Goal: Transaction & Acquisition: Purchase product/service

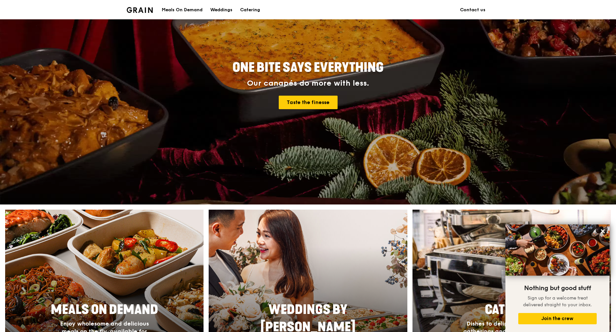
scroll to position [53, 0]
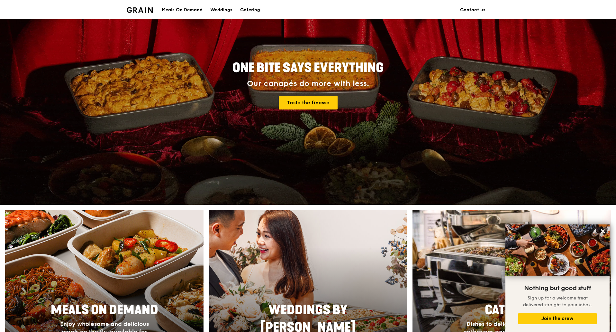
click at [250, 9] on div "Catering" at bounding box center [250, 9] width 20 height 19
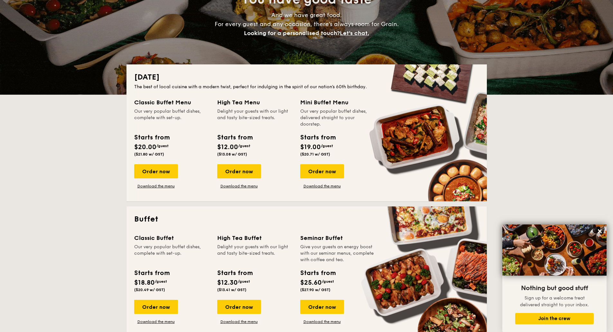
scroll to position [87, 0]
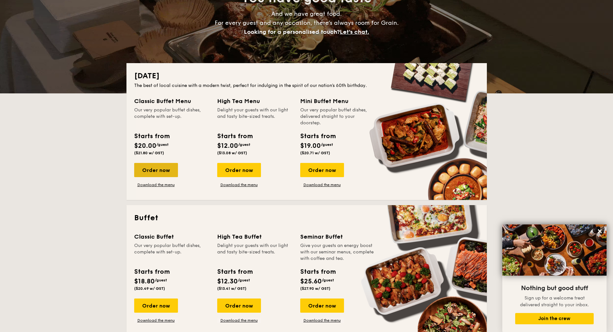
click at [168, 166] on div "Order now" at bounding box center [156, 170] width 44 height 14
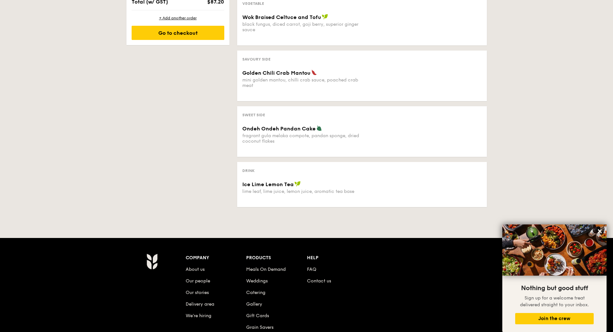
scroll to position [342, 0]
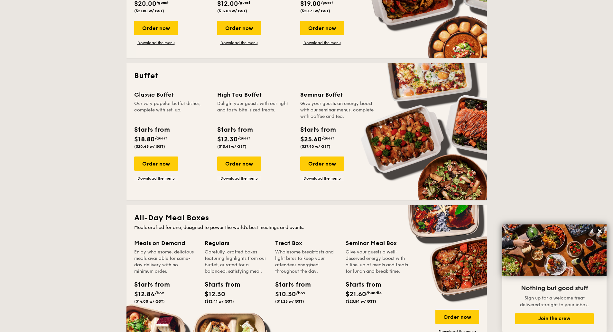
scroll to position [229, 0]
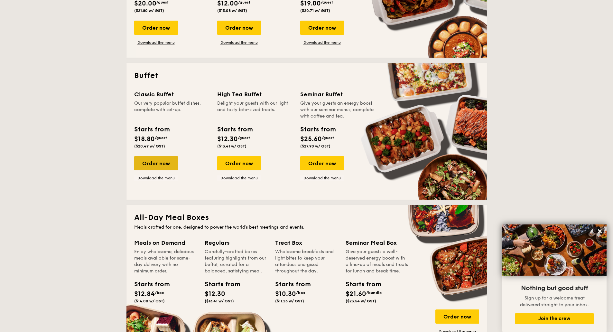
click at [161, 160] on div "Order now" at bounding box center [156, 163] width 44 height 14
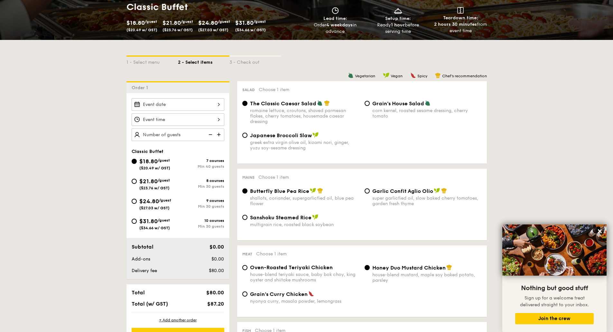
scroll to position [107, 0]
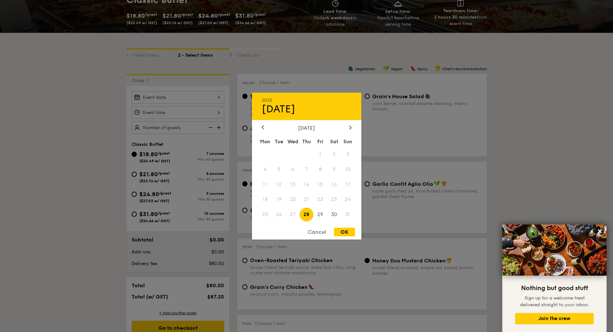
click at [205, 97] on div "2025 Aug [DATE] Tue Wed Thu Fri Sat Sun 1 2 3 4 5 6 7 8 9 10 11 12 13 14 15 16 …" at bounding box center [178, 97] width 93 height 13
click at [349, 125] on icon at bounding box center [350, 127] width 3 height 4
click at [310, 156] on span "4" at bounding box center [306, 154] width 14 height 14
click at [339, 234] on div "OK" at bounding box center [344, 231] width 21 height 9
type input "[DATE]"
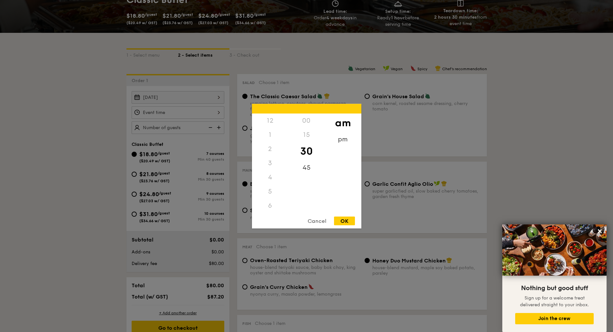
click at [212, 112] on div "12 1 2 3 4 5 6 7 8 9 10 11 00 15 30 45 am pm Cancel OK" at bounding box center [178, 112] width 93 height 13
click at [268, 210] on div "11" at bounding box center [270, 212] width 36 height 19
click at [305, 138] on div "15" at bounding box center [306, 136] width 36 height 19
click at [309, 124] on div "00" at bounding box center [306, 122] width 36 height 19
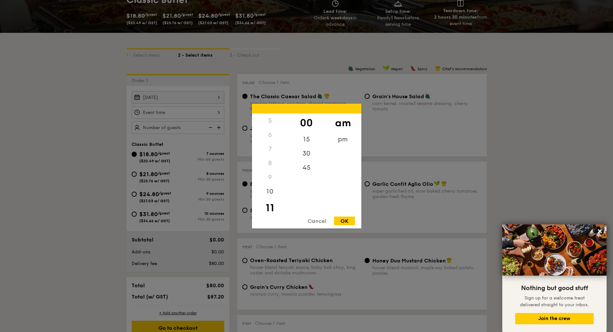
click at [345, 218] on div "OK" at bounding box center [344, 220] width 21 height 9
type input "11:00AM"
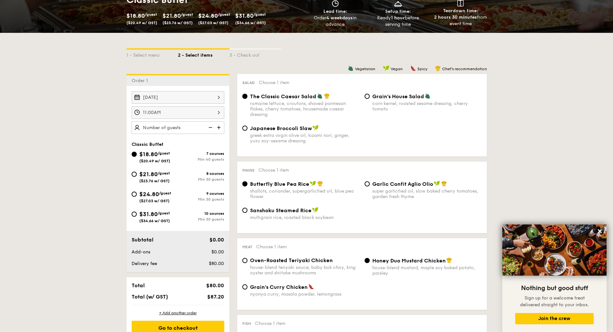
click at [219, 126] on img at bounding box center [219, 127] width 10 height 12
type input "40 guests"
click at [212, 128] on img at bounding box center [210, 127] width 10 height 12
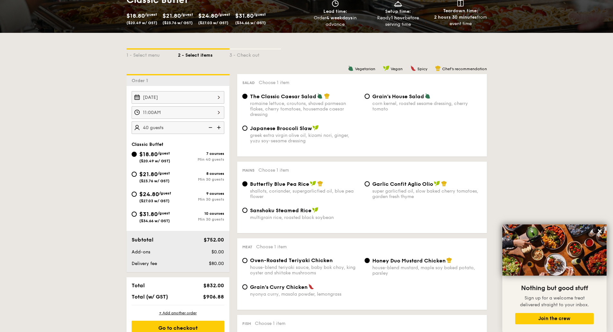
click at [209, 126] on img at bounding box center [210, 127] width 10 height 12
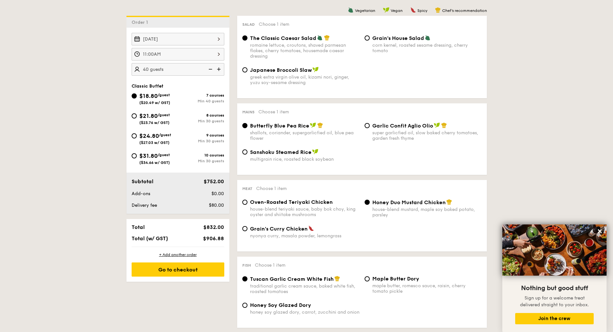
scroll to position [166, 0]
click at [212, 67] on img at bounding box center [210, 69] width 10 height 12
click at [212, 70] on img at bounding box center [210, 69] width 10 height 12
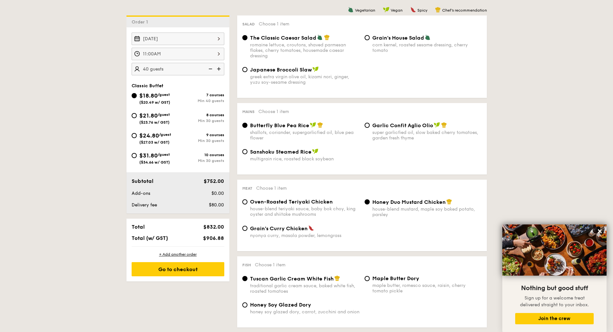
click at [212, 70] on img at bounding box center [210, 69] width 10 height 12
click at [208, 68] on img at bounding box center [210, 69] width 10 height 12
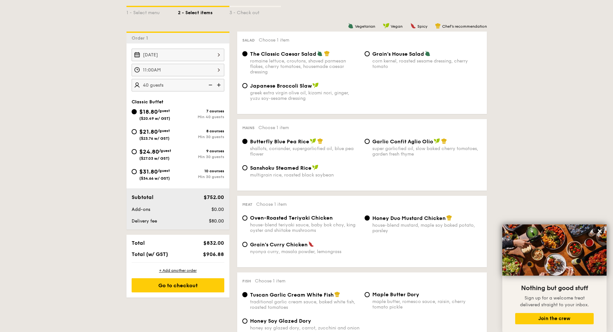
scroll to position [150, 0]
click at [134, 131] on input "$21.80 /guest ($23.76 w/ GST) 8 courses Min 30 guests" at bounding box center [134, 131] width 5 height 5
radio input "true"
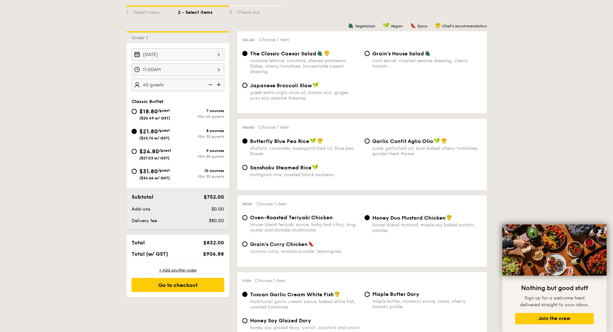
radio input "true"
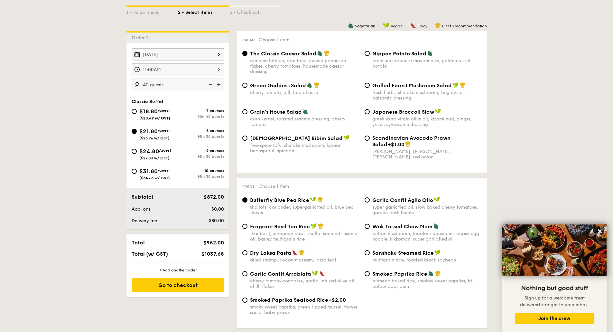
click at [211, 84] on img at bounding box center [210, 84] width 10 height 12
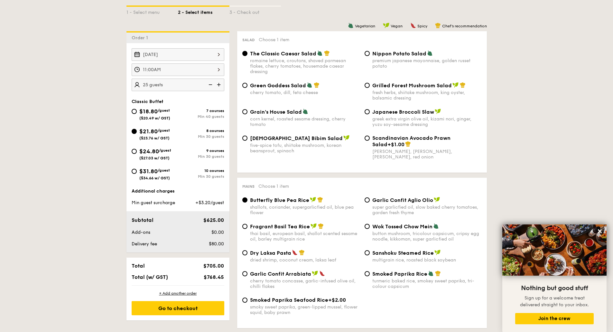
click at [217, 84] on img at bounding box center [219, 84] width 10 height 12
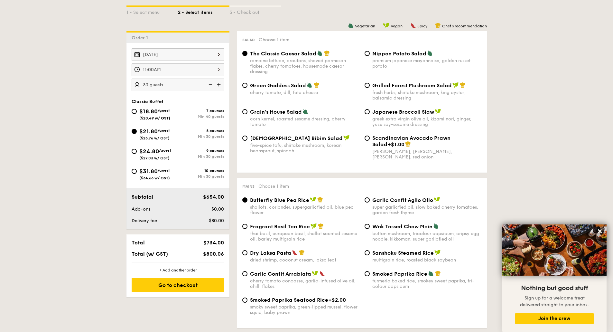
click at [217, 84] on img at bounding box center [219, 84] width 10 height 12
click at [211, 84] on img at bounding box center [210, 84] width 10 height 12
type input "30 guests"
click at [136, 110] on input "$18.80 /guest ($20.49 w/ GST) 7 courses Min 40 guests" at bounding box center [134, 111] width 5 height 5
radio input "true"
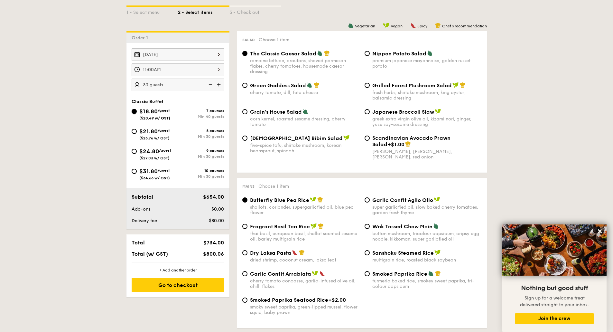
radio input "true"
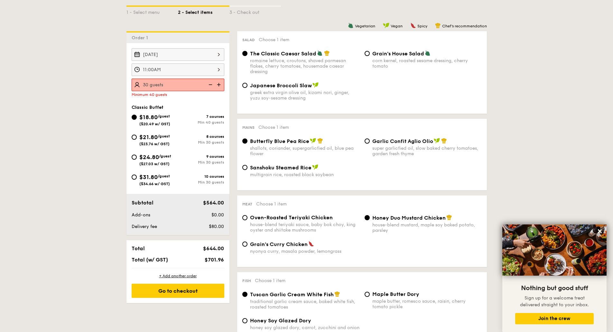
click at [218, 84] on img at bounding box center [219, 84] width 10 height 12
type input "40 guests"
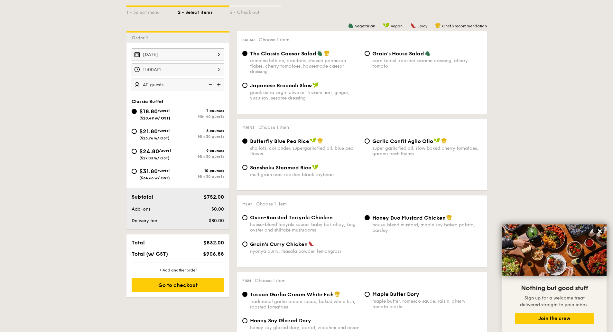
click at [135, 128] on div "$21.80 /guest ($23.76 w/ GST)" at bounding box center [155, 134] width 46 height 14
click at [135, 129] on input "$21.80 /guest ($23.76 w/ GST) 8 courses Min 30 guests" at bounding box center [134, 131] width 5 height 5
radio input "true"
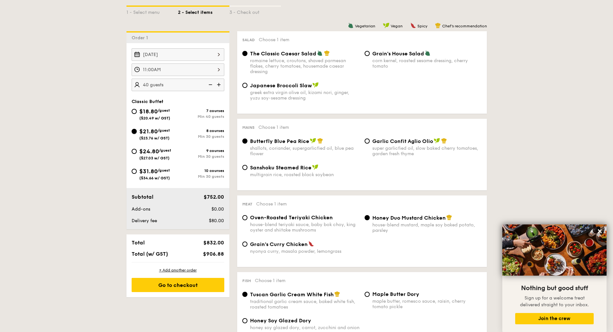
radio input "true"
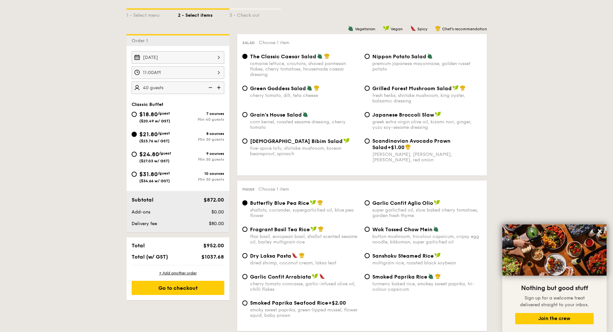
scroll to position [144, 0]
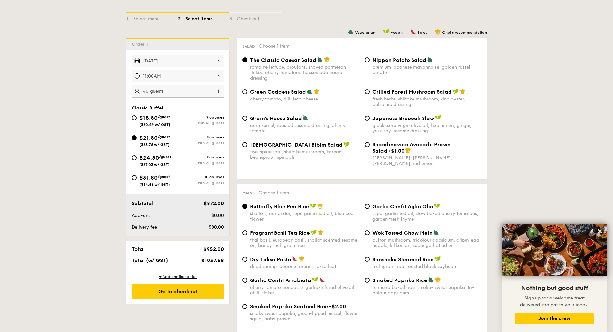
click at [218, 91] on img at bounding box center [219, 91] width 10 height 12
click at [211, 89] on img at bounding box center [210, 91] width 10 height 12
type input "30 guests"
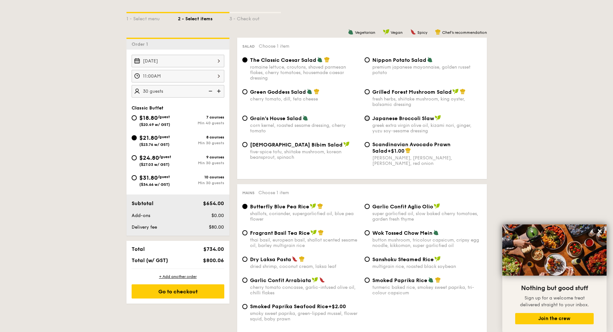
click at [368, 118] on input "Japanese Broccoli Slaw greek extra virgin olive oil, kizami [PERSON_NAME], yuzu…" at bounding box center [366, 117] width 5 height 5
radio input "true"
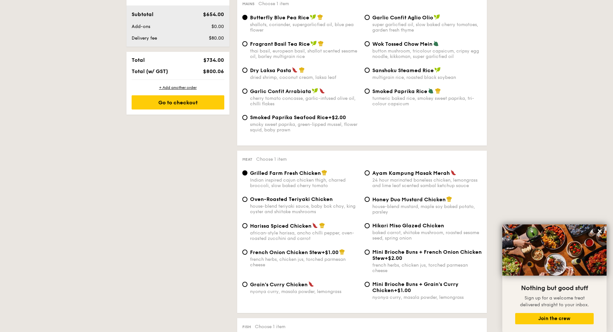
scroll to position [333, 0]
click at [324, 121] on div "Smoked Paprika Seafood Rice +$2.00 smoky sweet paprika, green-lipped mussel, fl…" at bounding box center [304, 123] width 109 height 18
click at [247, 120] on input "Smoked Paprika Seafood Rice +$2.00 smoky sweet paprika, green-lipped mussel, fl…" at bounding box center [244, 116] width 5 height 5
radio input "true"
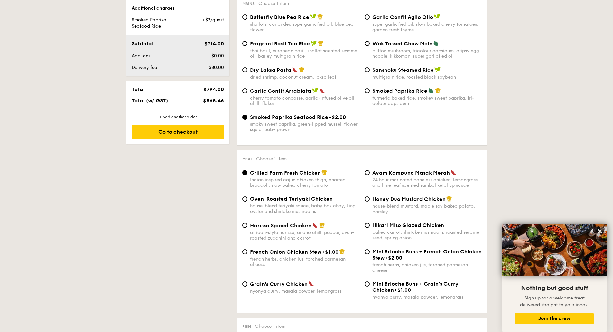
click at [324, 121] on div "Smoked Paprika Seafood Rice +$2.00 smoky sweet paprika, green-lipped mussel, fl…" at bounding box center [304, 123] width 109 height 18
click at [247, 120] on input "Smoked Paprika Seafood Rice +$2.00 smoky sweet paprika, green-lipped mussel, fl…" at bounding box center [244, 116] width 5 height 5
click at [271, 17] on span "Butterfly Blue Pea Rice" at bounding box center [279, 17] width 59 height 6
click at [247, 17] on input "Butterfly Blue Pea Rice shallots, coriander, supergarlicfied oil, blue pea flow…" at bounding box center [244, 16] width 5 height 5
radio input "true"
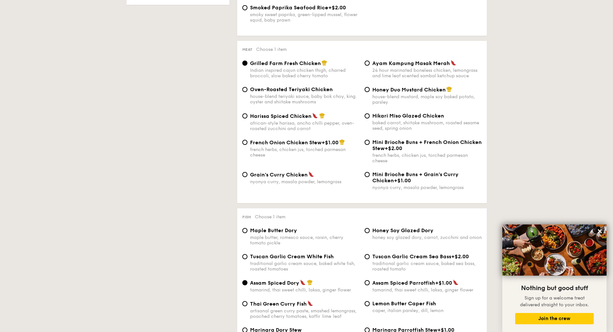
scroll to position [443, 0]
click at [397, 88] on span "Honey Duo Mustard Chicken" at bounding box center [408, 89] width 73 height 6
click at [369, 88] on input "Honey Duo Mustard Chicken house-blend mustard, maple soy baked potato, parsley" at bounding box center [366, 88] width 5 height 5
radio input "true"
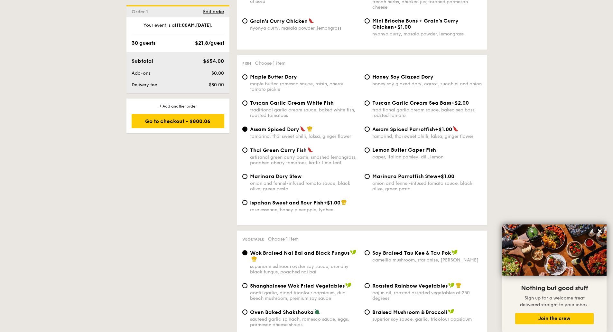
scroll to position [597, 0]
click at [321, 105] on span "Tuscan Garlic Cream White Fish" at bounding box center [292, 102] width 84 height 6
click at [247, 105] on input "Tuscan Garlic Cream White Fish traditional garlic cream sauce, baked white fish…" at bounding box center [244, 101] width 5 height 5
radio input "true"
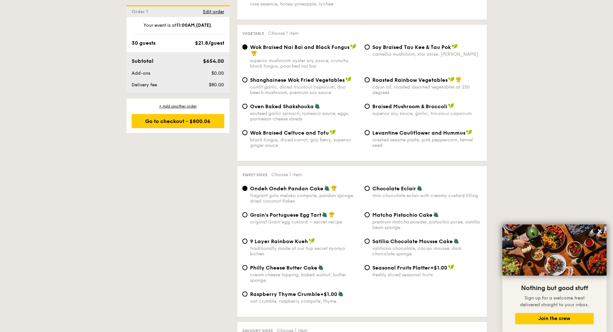
scroll to position [802, 0]
click at [319, 135] on div "Wok Braised Celtuce and Tofu black fungus, diced carrot, goji [PERSON_NAME], su…" at bounding box center [304, 138] width 109 height 19
click at [247, 134] on input "Wok Braised Celtuce and Tofu black fungus, diced carrot, goji [PERSON_NAME], su…" at bounding box center [244, 131] width 5 height 5
radio input "true"
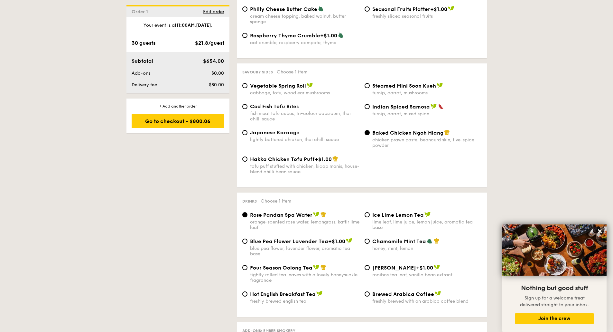
scroll to position [1060, 0]
click at [396, 109] on span "Indian Spiced Samosa" at bounding box center [401, 106] width 58 height 6
click at [369, 109] on input "Indian Spiced Samosa turnip, carrot, mixed spice" at bounding box center [366, 106] width 5 height 5
radio input "true"
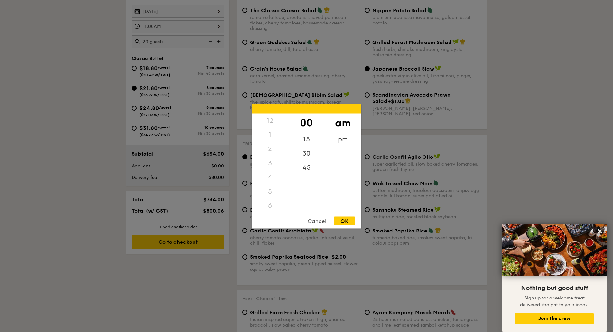
scroll to position [76, 0]
click at [207, 29] on div "11:00AM 12 1 2 3 4 5 6 7 8 9 10 11 00 15 30 45 am pm Cancel OK" at bounding box center [178, 26] width 93 height 13
click at [273, 195] on div "10" at bounding box center [270, 187] width 36 height 19
click at [305, 162] on div "45" at bounding box center [306, 165] width 36 height 19
click at [270, 206] on div "11" at bounding box center [270, 206] width 36 height 19
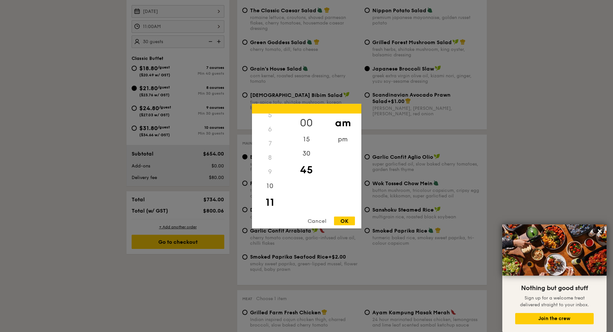
click at [310, 125] on div "00" at bounding box center [306, 122] width 36 height 19
click at [342, 221] on div "OK" at bounding box center [344, 220] width 21 height 9
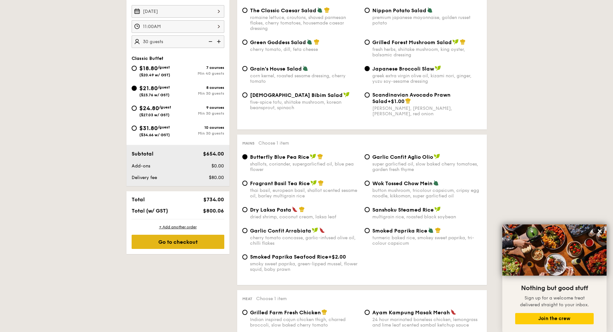
click at [176, 242] on div "Go to checkout" at bounding box center [178, 241] width 93 height 14
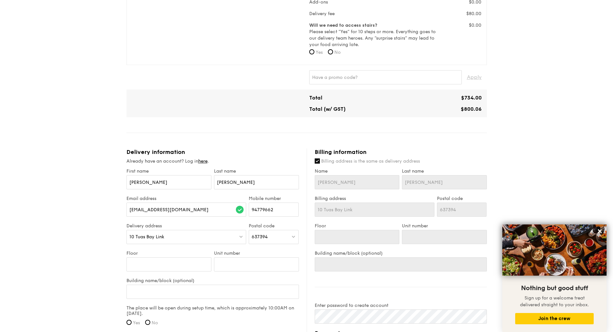
scroll to position [210, 0]
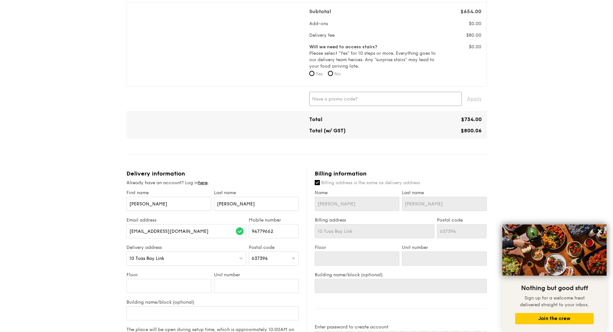
paste input "GENECO16CA"
click at [375, 101] on input "GENECO16CA" at bounding box center [385, 99] width 152 height 14
click at [473, 97] on span "Apply" at bounding box center [474, 99] width 15 height 14
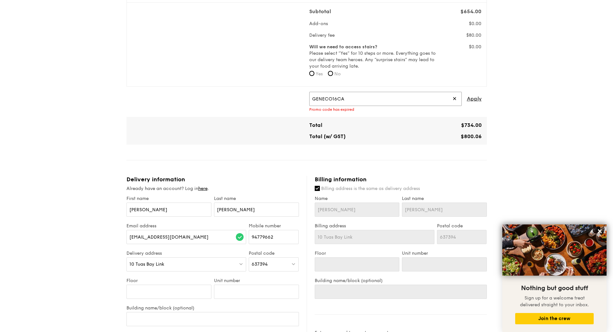
paste input "TRUEXGRAIN"
drag, startPoint x: 350, startPoint y: 97, endPoint x: 275, endPoint y: 99, distance: 74.9
click at [275, 99] on div "GENECO16CA ✕ Apply Promo code has expired" at bounding box center [306, 102] width 355 height 20
click at [474, 98] on span "Apply" at bounding box center [474, 99] width 15 height 14
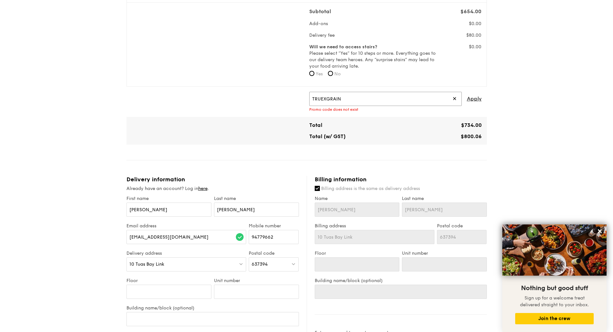
click at [347, 95] on input "TRUEXGRAIN" at bounding box center [385, 99] width 152 height 14
paste input "RF277205"
paste input "text"
type input "RF277205"
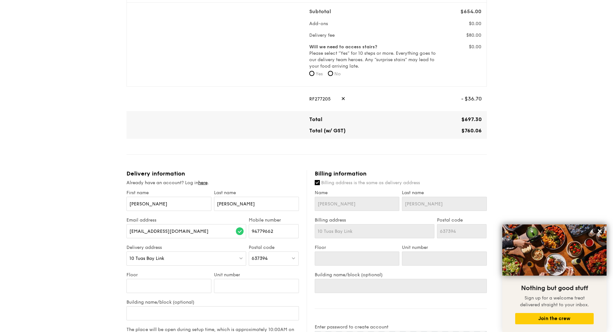
click at [475, 99] on span "- $36.70" at bounding box center [471, 99] width 21 height 14
click at [341, 98] on span "✕" at bounding box center [343, 99] width 4 height 14
paste input "TRUE10"
click at [343, 98] on input "TRUE10" at bounding box center [385, 99] width 152 height 14
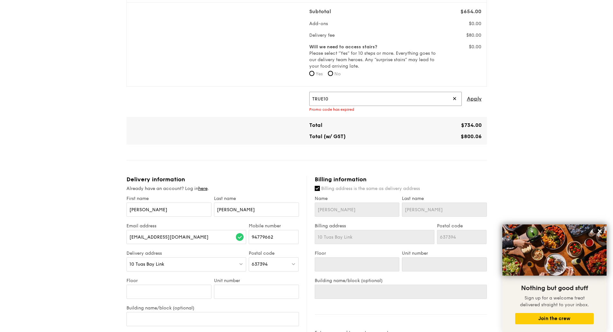
drag, startPoint x: 336, startPoint y: 99, endPoint x: 238, endPoint y: 94, distance: 97.6
click at [238, 94] on div "TRUE10 ✕ Apply Promo code has expired" at bounding box center [306, 102] width 355 height 20
paste input "RF277205"
type input "RF277205"
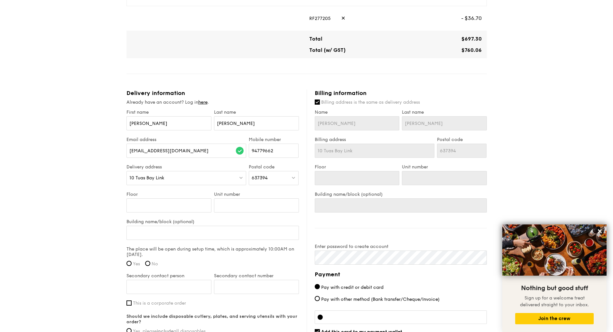
scroll to position [307, 0]
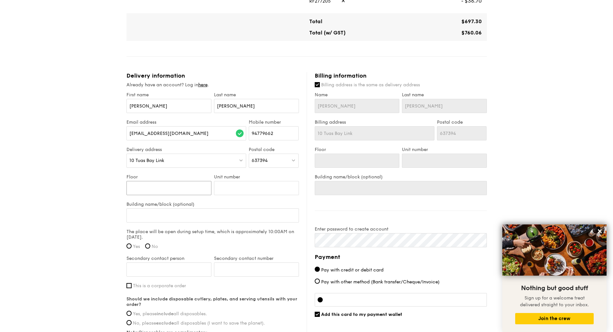
click at [170, 187] on input "Floor" at bounding box center [168, 188] width 85 height 14
click at [155, 219] on input "Building name/block (optional)" at bounding box center [212, 215] width 172 height 14
type input "B"
type input "Bu"
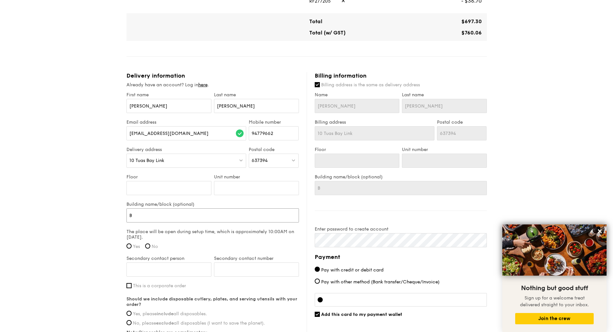
type input "Bu"
type input "[PERSON_NAME]"
type input "Buil"
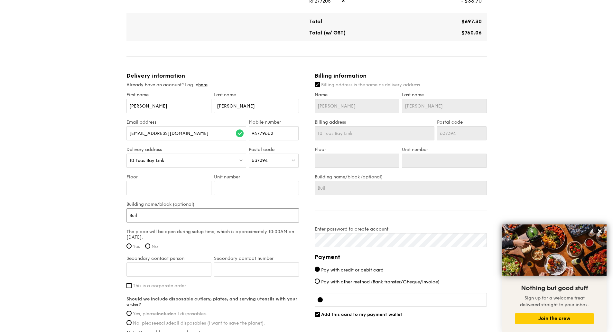
type input "Build"
type input "Buildi"
type input "Buildin"
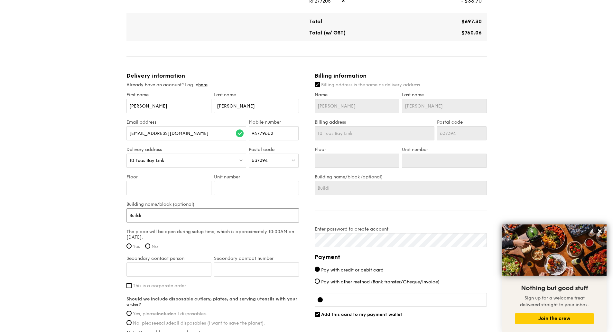
type input "Buildin"
type input "Building"
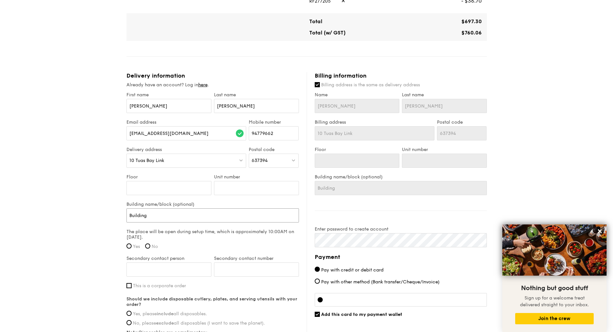
type input "Building 1"
type input "Building 10"
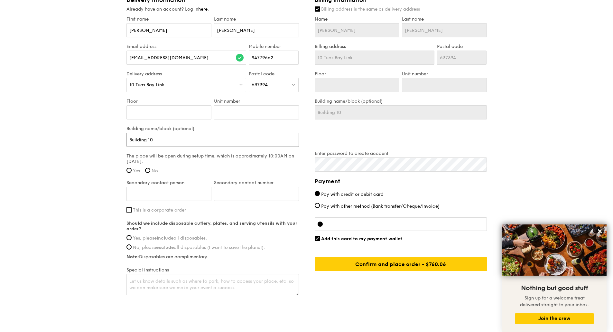
scroll to position [387, 0]
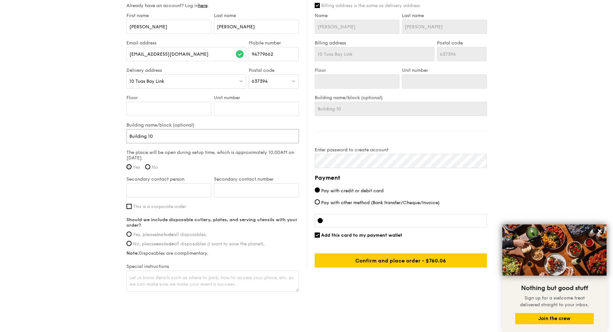
type input "Building 10"
click at [130, 165] on input "Yes" at bounding box center [128, 166] width 5 height 5
radio input "true"
click at [128, 207] on input "This is a corporate order" at bounding box center [128, 206] width 5 height 5
checkbox input "true"
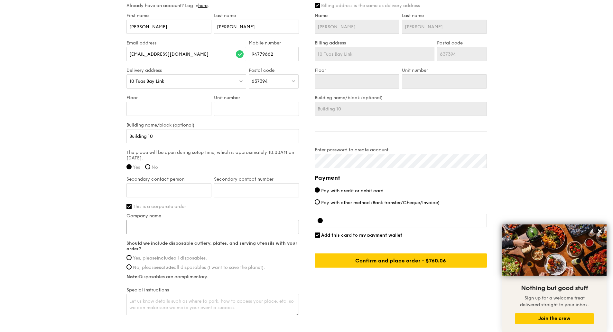
click at [140, 225] on input "Company name" at bounding box center [212, 227] width 172 height 14
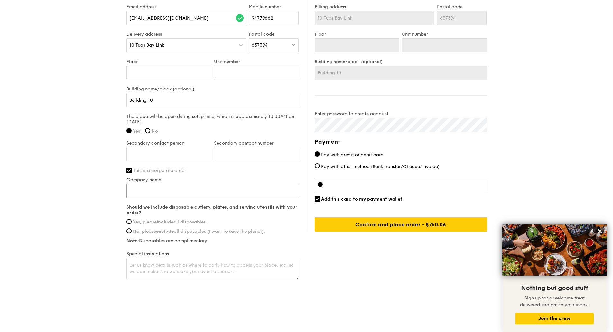
click at [155, 191] on input "Company name" at bounding box center [212, 191] width 172 height 14
type input "Roche Singapore Technical Operations"
click at [181, 219] on span "Yes, please include all disposables." at bounding box center [170, 221] width 74 height 5
click at [132, 219] on input "Yes, please include all disposables." at bounding box center [128, 221] width 5 height 5
radio input "true"
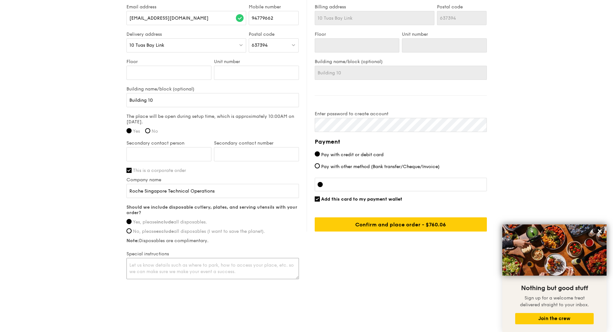
click at [220, 269] on textarea at bounding box center [212, 268] width 172 height 21
click at [211, 270] on textarea at bounding box center [212, 268] width 172 height 21
click at [216, 265] on textarea "After security, turn right to roundabout. Give me a call at [PHONE_NUMBER] when…" at bounding box center [212, 268] width 172 height 21
click at [227, 264] on textarea "After security, turn right to roundabout. Give me a call at [PHONE_NUMBER] when…" at bounding box center [212, 268] width 172 height 21
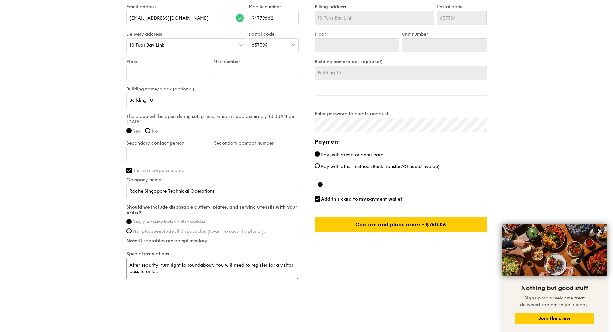
scroll to position [1, 0]
click at [216, 265] on textarea "After security, turn right to roundabout. You will need to register for a visit…" at bounding box center [212, 268] width 172 height 21
drag, startPoint x: 182, startPoint y: 274, endPoint x: 158, endPoint y: 269, distance: 24.8
click at [158, 269] on textarea "After security, turn right to roundabout. Enter the reception to register for a…" at bounding box center [212, 268] width 172 height 21
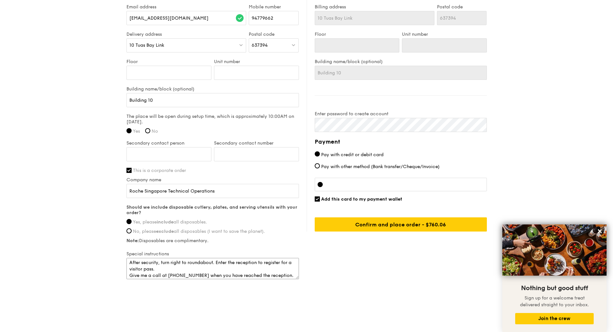
click at [128, 275] on textarea "After security, turn right to roundabout. Enter the reception to register for a…" at bounding box center [212, 268] width 172 height 21
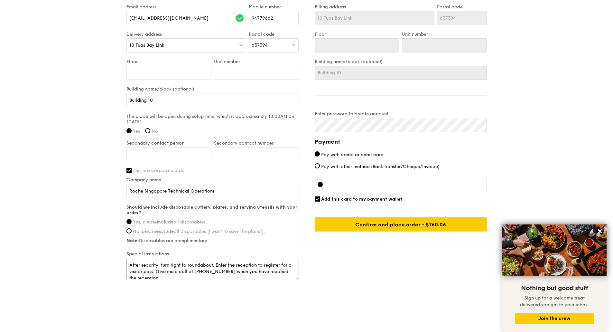
drag, startPoint x: 160, startPoint y: 270, endPoint x: 216, endPoint y: 260, distance: 57.1
click at [216, 260] on textarea "After security, turn right to roundabout. Enter the reception to register for a…" at bounding box center [212, 268] width 172 height 21
drag, startPoint x: 267, startPoint y: 272, endPoint x: 231, endPoint y: 273, distance: 36.4
click at [231, 273] on textarea "After security, turn right to roundabout. You can wait in the reception. Give m…" at bounding box center [212, 268] width 172 height 21
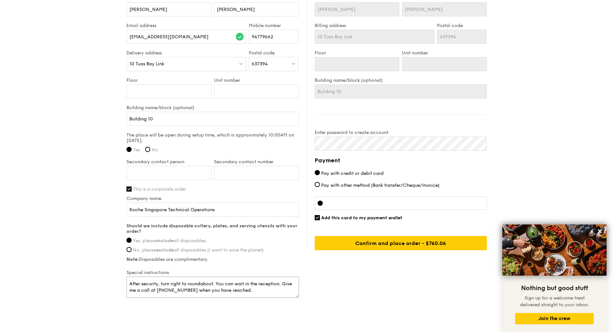
scroll to position [405, 0]
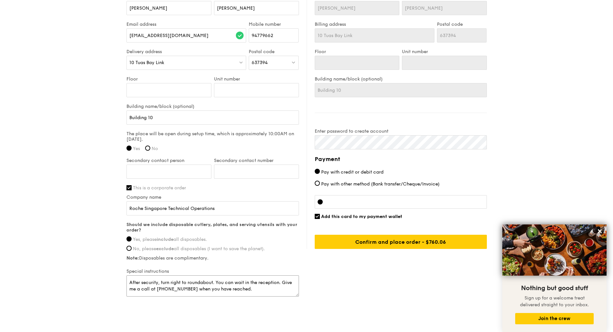
type textarea "After security, turn right to roundabout. You can wait in the reception. Give m…"
click at [429, 244] on input "Confirm and place order - $800.06" at bounding box center [400, 241] width 172 height 14
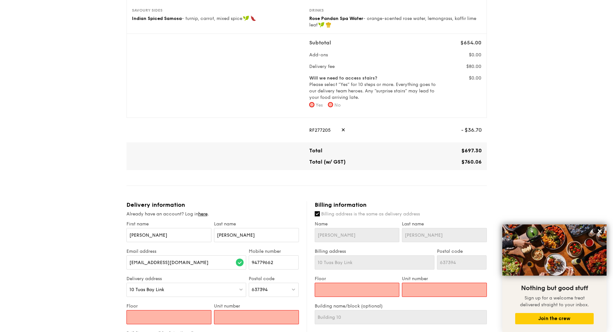
scroll to position [178, 0]
click at [332, 105] on input "No" at bounding box center [330, 104] width 5 height 5
radio input "true"
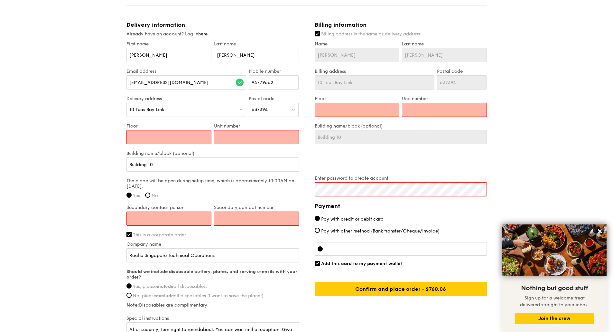
scroll to position [359, 0]
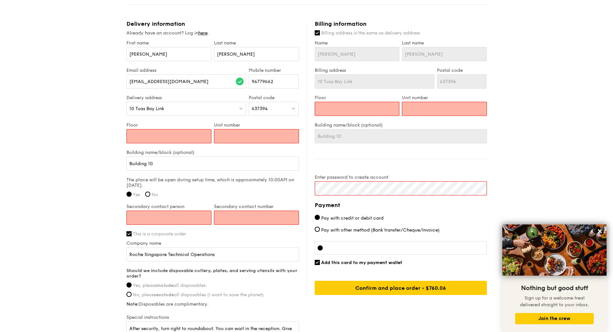
click at [184, 132] on input "Floor" at bounding box center [168, 136] width 85 height 14
click at [177, 135] on input "Floor" at bounding box center [168, 136] width 85 height 14
type input "0"
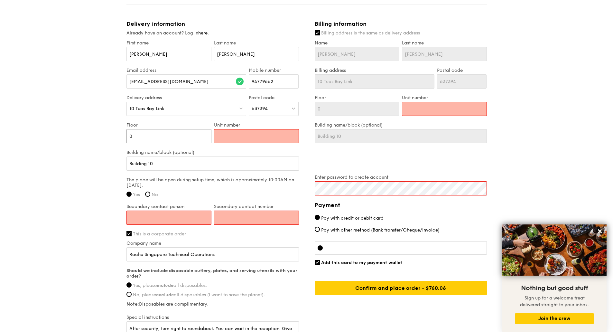
type input "01"
type input "0"
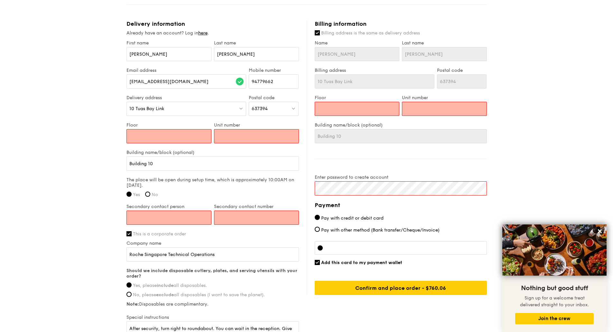
type input "1"
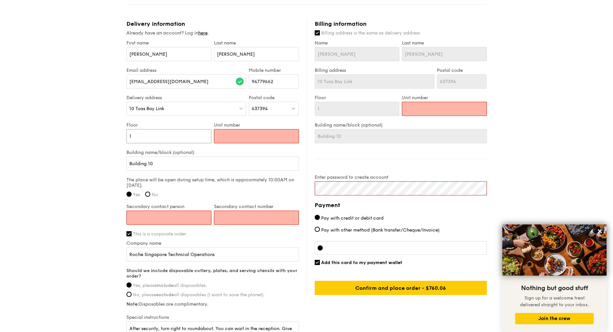
type input "1"
click at [232, 139] on input "Unit number" at bounding box center [256, 136] width 85 height 14
type input "1"
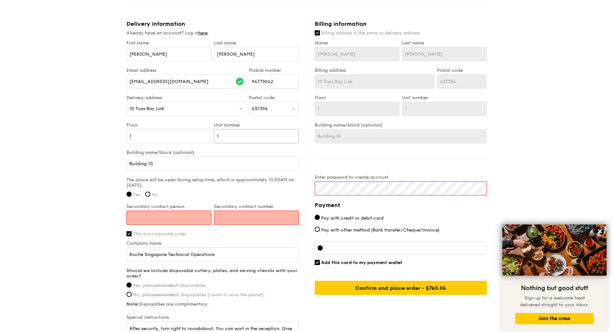
type input "1"
click at [171, 219] on input "Secondary contact person" at bounding box center [168, 217] width 85 height 14
click at [159, 214] on input "Secondary contact person" at bounding box center [168, 217] width 85 height 14
type input "[PERSON_NAME]"
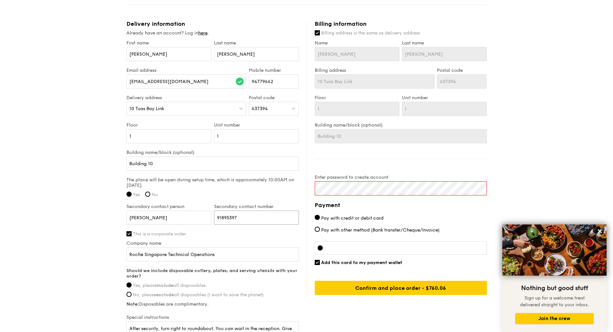
type input "91895397"
click at [257, 171] on div "Delivery information Already have an account? Log in here . First name [PERSON_…" at bounding box center [306, 181] width 360 height 323
click at [288, 179] on div "Delivery information Already have an account? Log in here . First name [PERSON_…" at bounding box center [306, 181] width 360 height 323
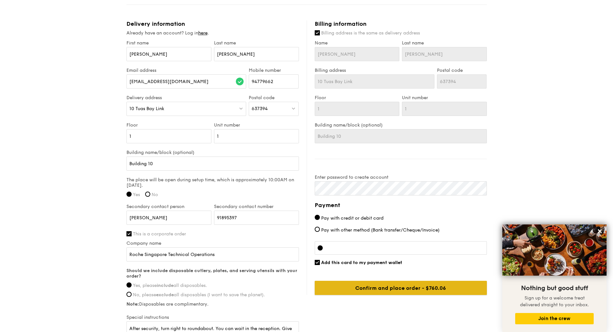
click at [415, 283] on input "Confirm and place order - $800.06" at bounding box center [400, 287] width 172 height 14
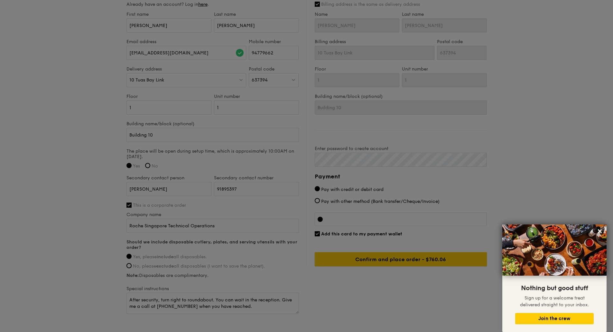
scroll to position [423, 0]
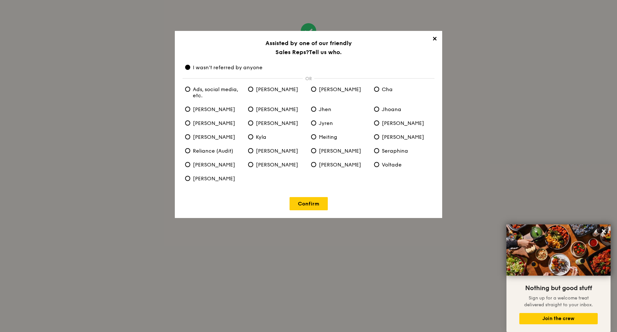
click at [214, 91] on span "Ads, social media, etc." at bounding box center [214, 92] width 58 height 12
click at [190, 91] on etc\ "Ads, social media, etc." at bounding box center [187, 89] width 5 height 5
radio etc\ "true"
click at [218, 69] on span "I wasn't referred by anyone" at bounding box center [223, 67] width 77 height 6
click at [190, 69] on anyone "I wasn't referred by anyone" at bounding box center [187, 67] width 5 height 5
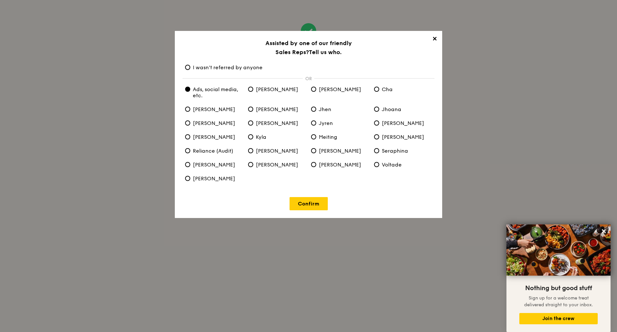
radio anyone "true"
radio etc\ "false"
click at [314, 203] on link "Confirm" at bounding box center [309, 203] width 38 height 13
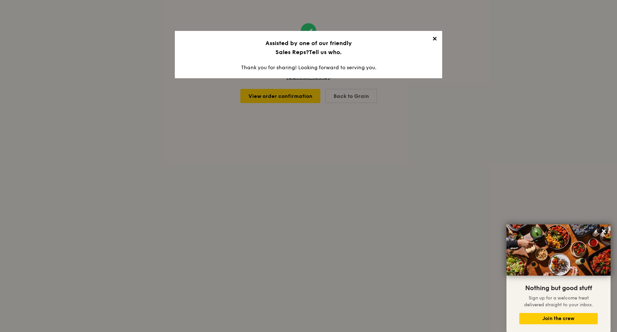
click at [435, 40] on span "✕" at bounding box center [434, 39] width 9 height 9
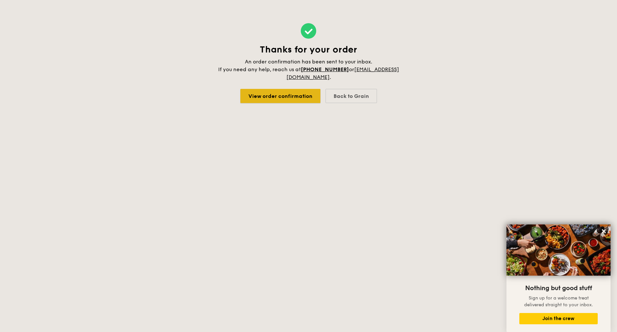
click at [299, 97] on link "View order confirmation" at bounding box center [281, 96] width 80 height 14
click at [357, 97] on div "Back to Grain" at bounding box center [351, 96] width 51 height 14
